Goal: Transaction & Acquisition: Purchase product/service

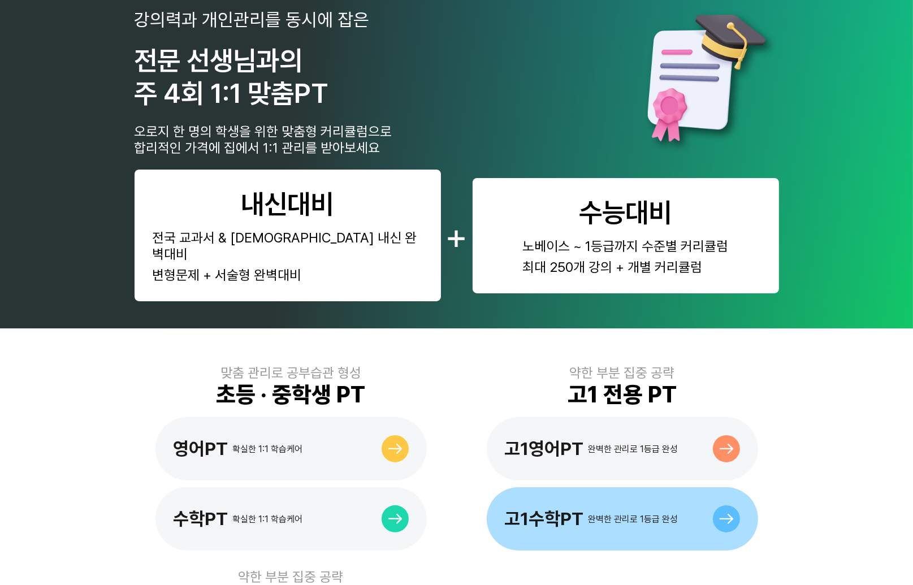
scroll to position [565, 0]
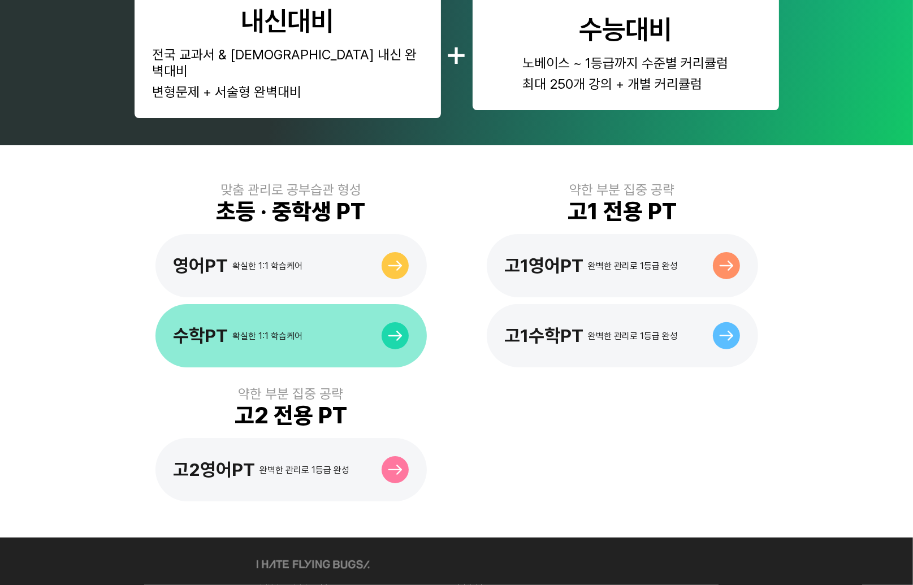
click at [304, 318] on div "수학PT 확실한 1:1 학습케어" at bounding box center [290, 335] width 271 height 63
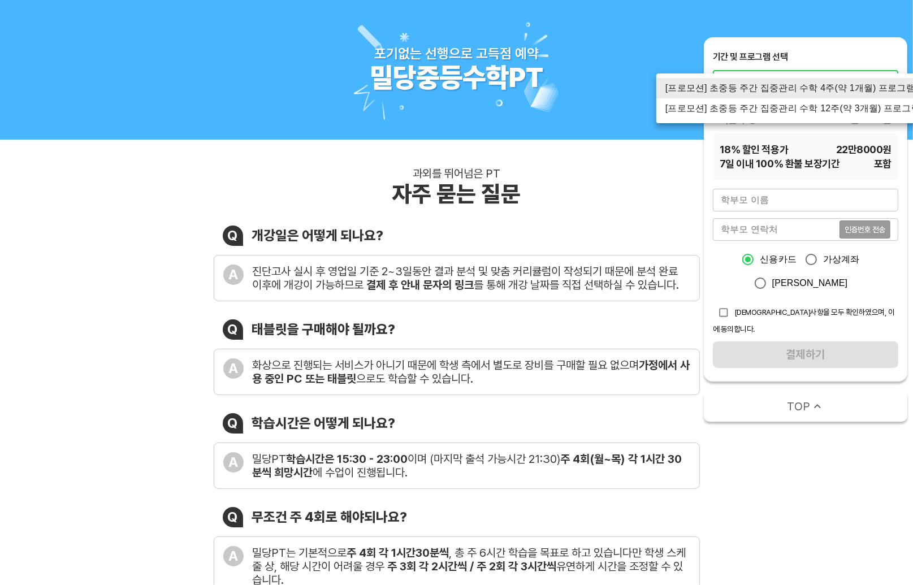
click at [761, 107] on li "[프로모션] 초중등 주간 집중관리 수학 12주(약 3개월) 프로그램" at bounding box center [792, 108] width 273 height 20
type input "1521"
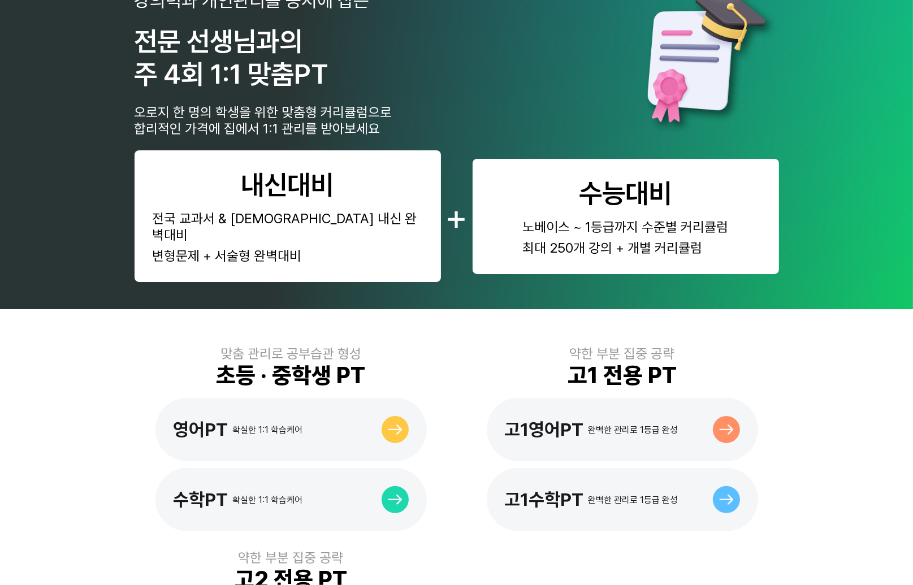
scroll to position [509, 0]
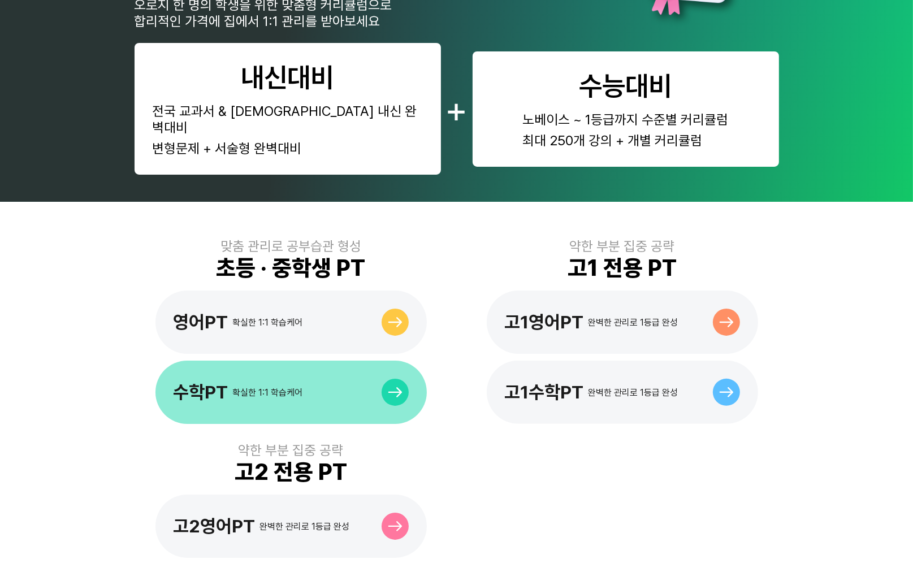
click at [358, 376] on div "수학PT 확실한 1:1 학습케어" at bounding box center [290, 392] width 271 height 63
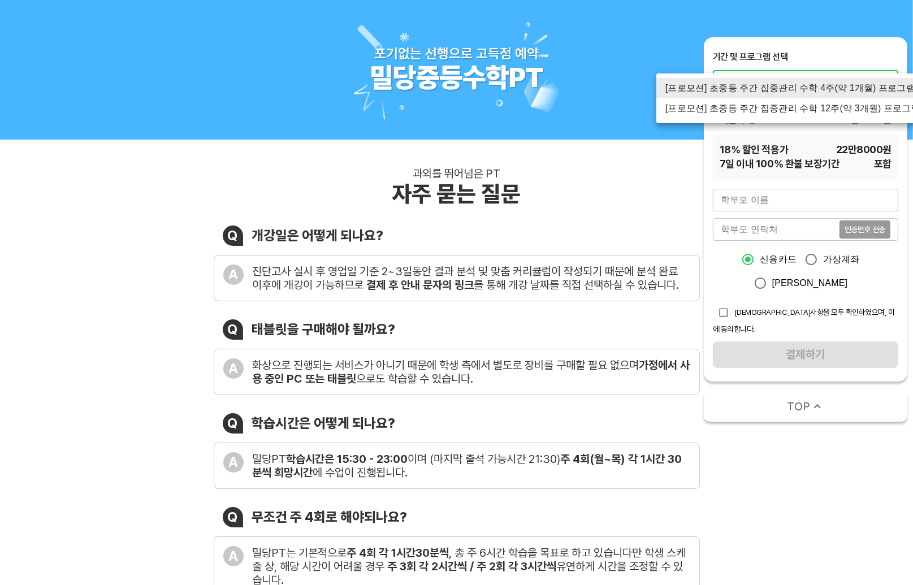
click at [800, 110] on li "[프로모션] 초중등 주간 집중관리 수학 12주(약 3개월) 프로그램" at bounding box center [792, 108] width 273 height 20
type input "1521"
